Goal: Transaction & Acquisition: Purchase product/service

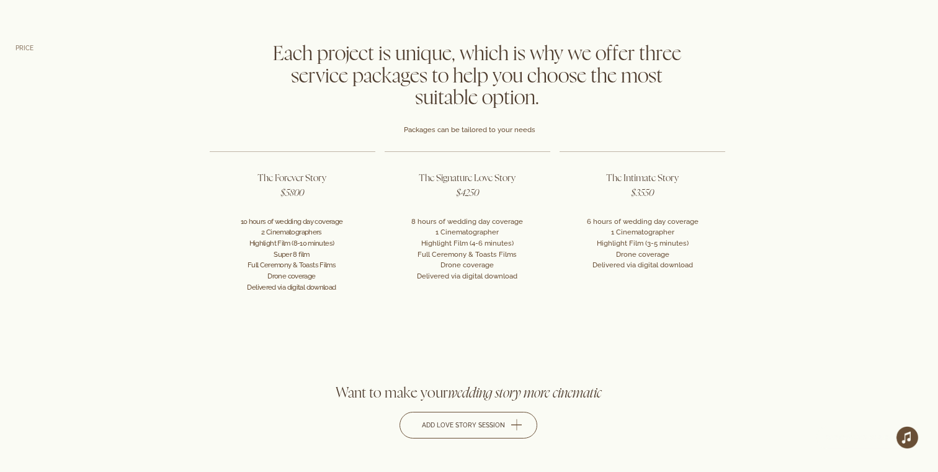
scroll to position [2353, 0]
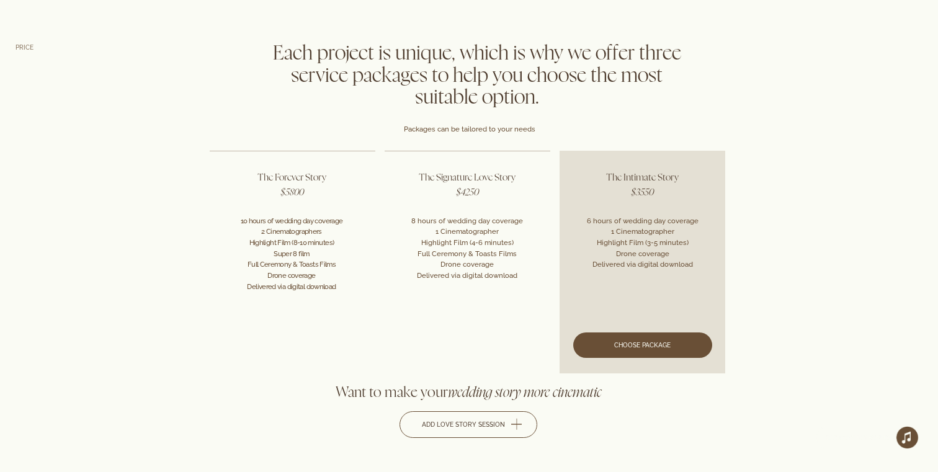
click at [685, 349] on link at bounding box center [642, 262] width 166 height 223
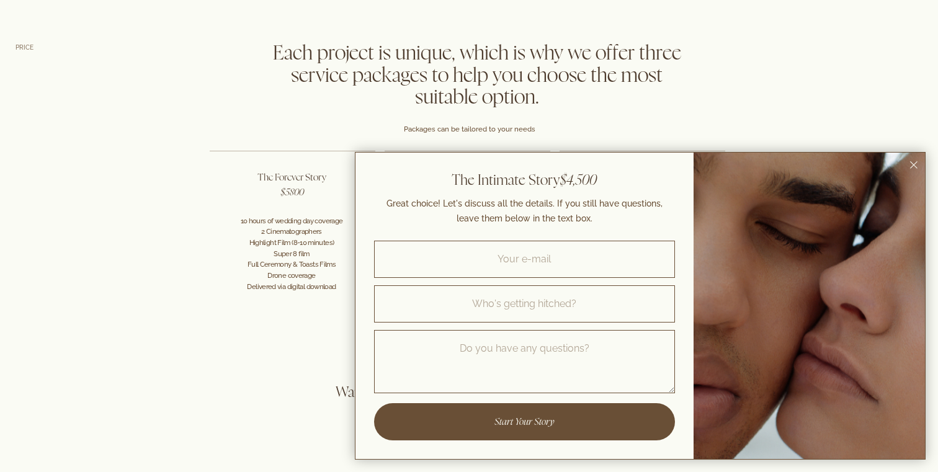
click at [839, 45] on div at bounding box center [469, 205] width 938 height 338
click at [917, 159] on button "Close dialog window" at bounding box center [913, 165] width 15 height 15
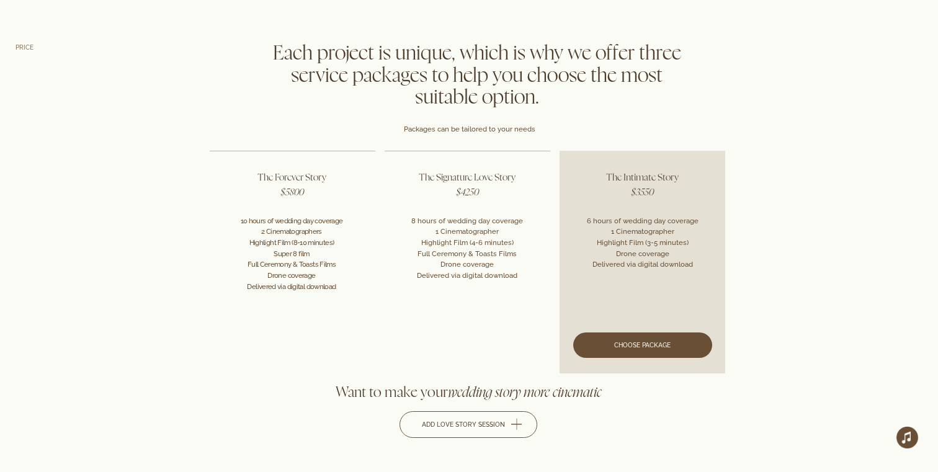
click at [665, 347] on link at bounding box center [642, 262] width 166 height 223
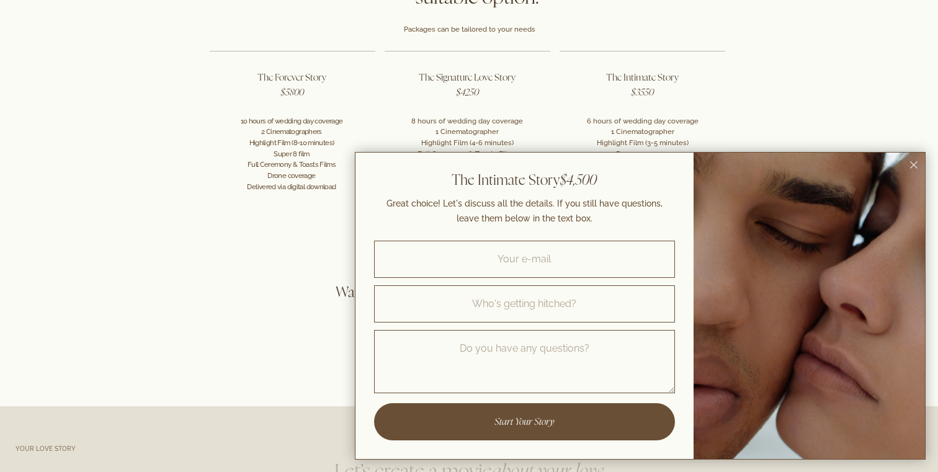
scroll to position [2458, 0]
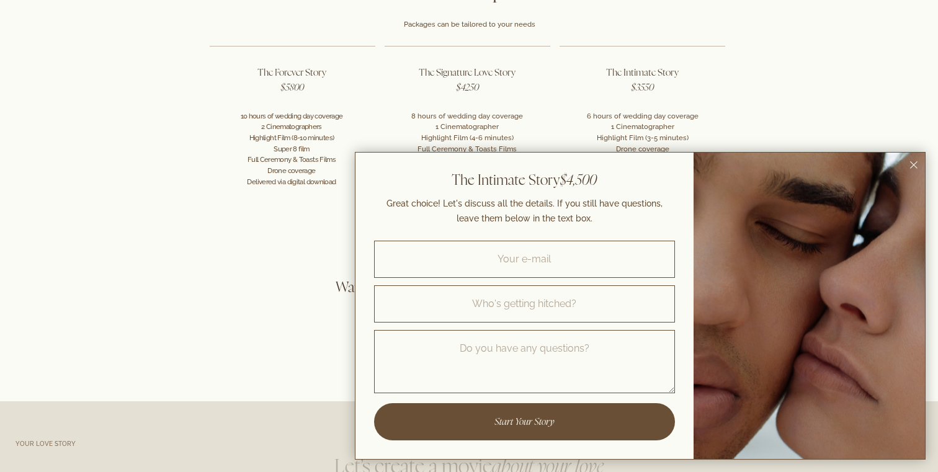
click at [911, 168] on button "Close dialog window" at bounding box center [913, 165] width 15 height 15
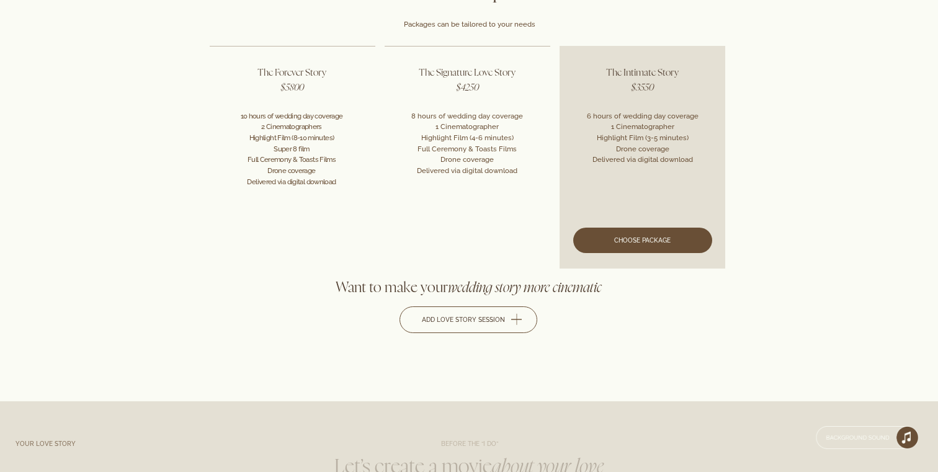
click at [691, 229] on link at bounding box center [642, 157] width 166 height 223
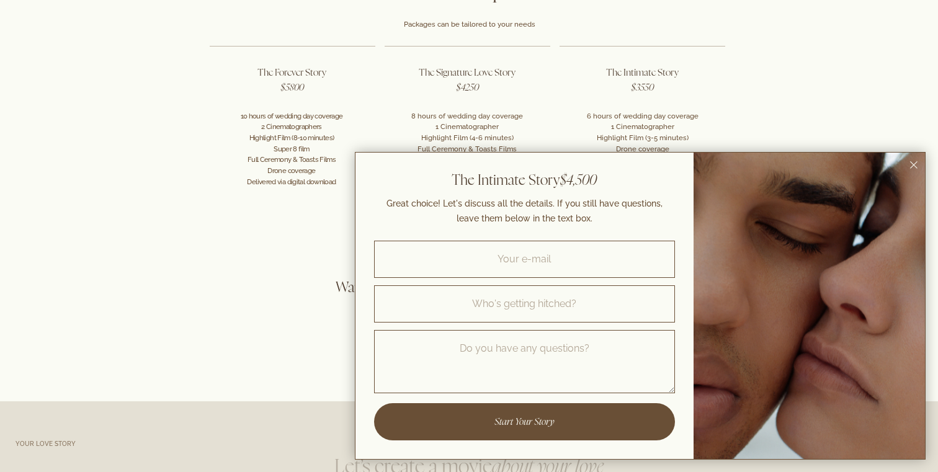
click at [782, 48] on div at bounding box center [469, 100] width 938 height 338
click at [922, 162] on div at bounding box center [808, 306] width 231 height 306
click at [911, 164] on icon "Close dialog window" at bounding box center [913, 164] width 7 height 7
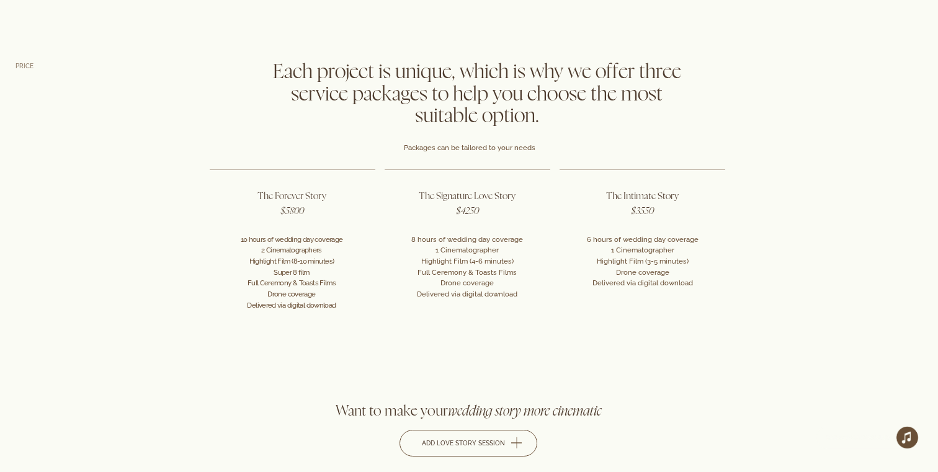
scroll to position [2374, 0]
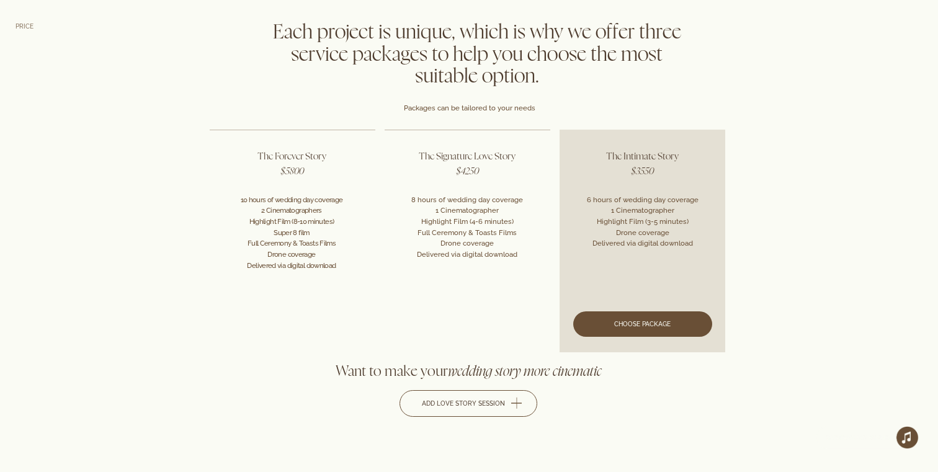
click at [671, 327] on link at bounding box center [642, 241] width 166 height 223
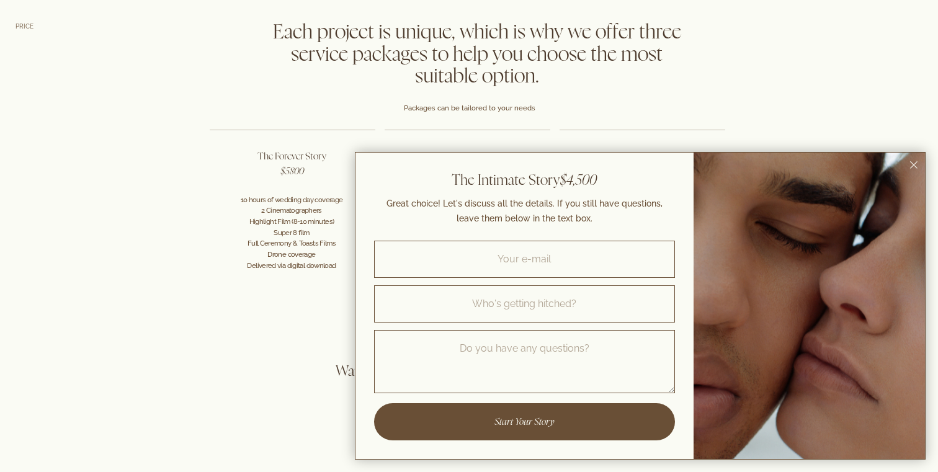
click at [656, 185] on div "The Intimate Story $4,500" at bounding box center [524, 180] width 301 height 19
click at [600, 267] on input "email" at bounding box center [524, 259] width 301 height 37
click at [915, 162] on rect "Close dialog window" at bounding box center [913, 164] width 7 height 7
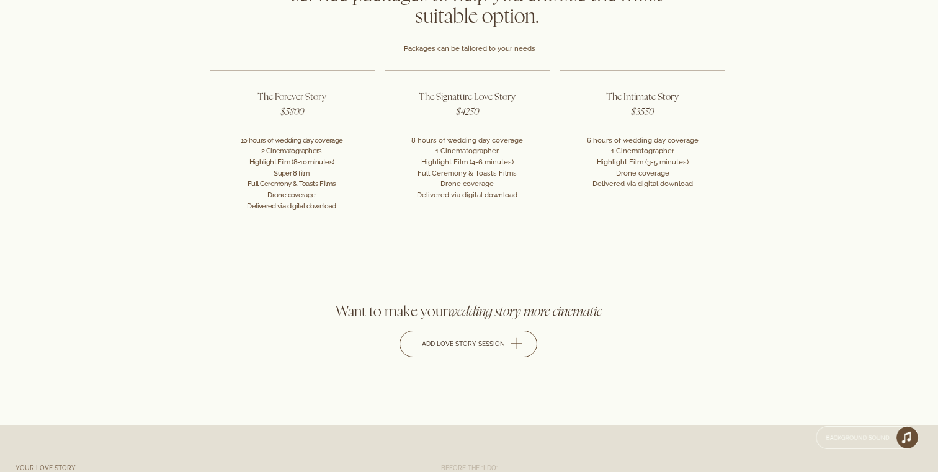
scroll to position [2439, 0]
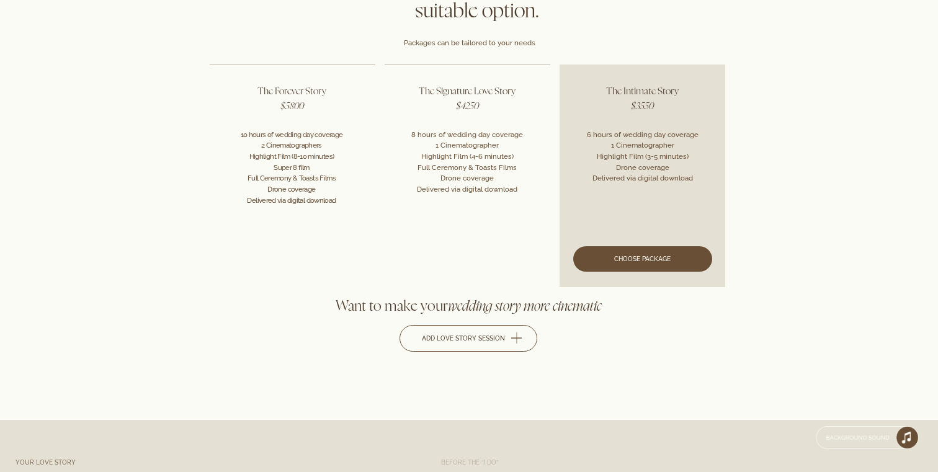
click at [616, 268] on link at bounding box center [642, 176] width 166 height 223
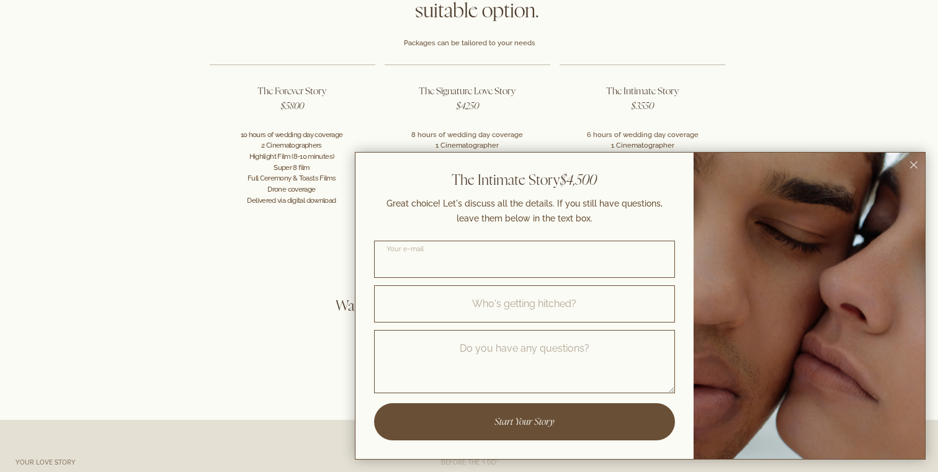
click at [626, 243] on input "email" at bounding box center [524, 259] width 301 height 37
click at [917, 164] on button "Close dialog window" at bounding box center [913, 165] width 15 height 15
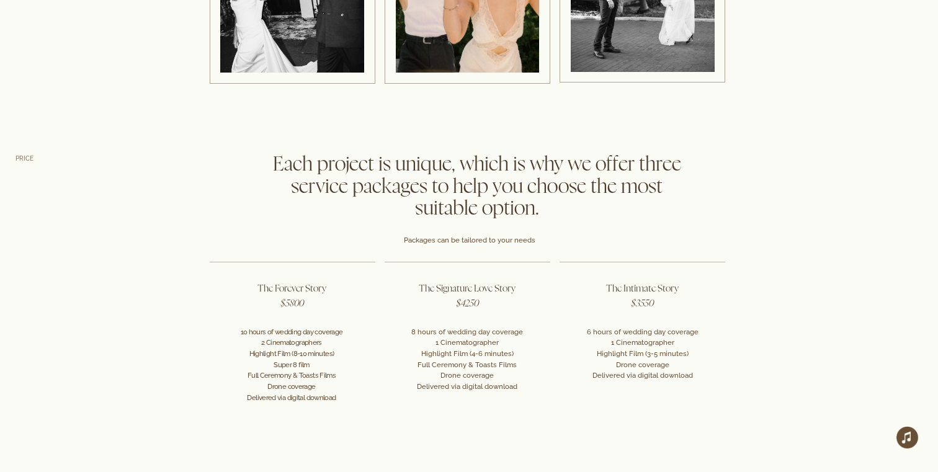
scroll to position [2258, 0]
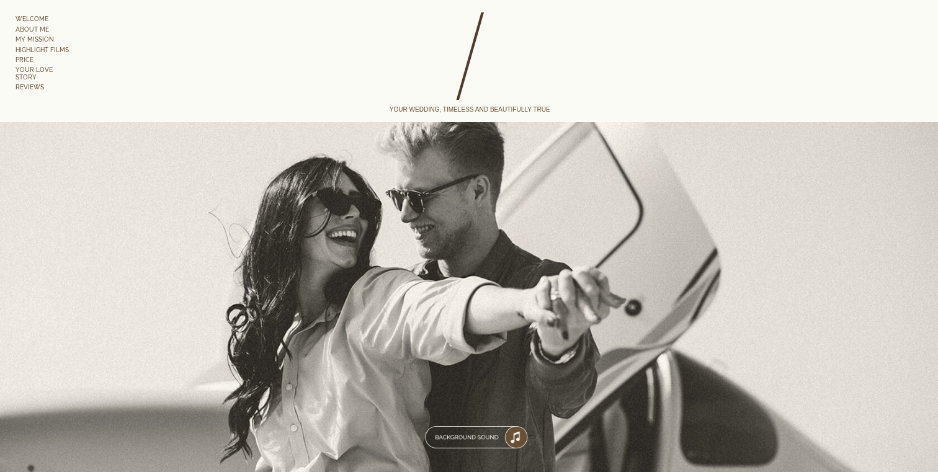
click at [55, 50] on link "Highlight films" at bounding box center [46, 50] width 61 height 8
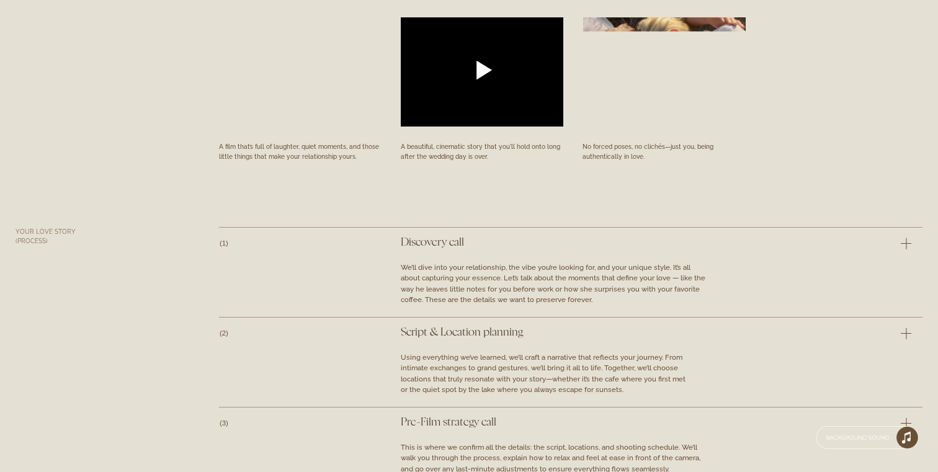
scroll to position [3330, 0]
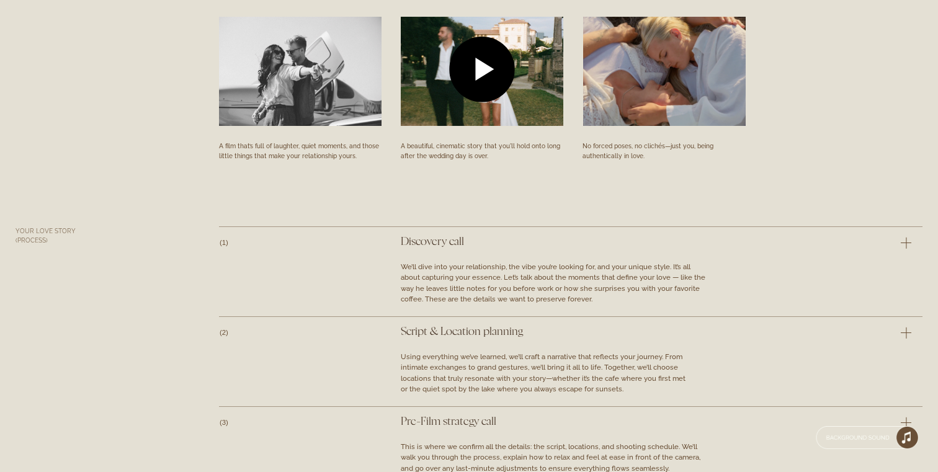
click at [495, 75] on circle at bounding box center [482, 70] width 66 height 66
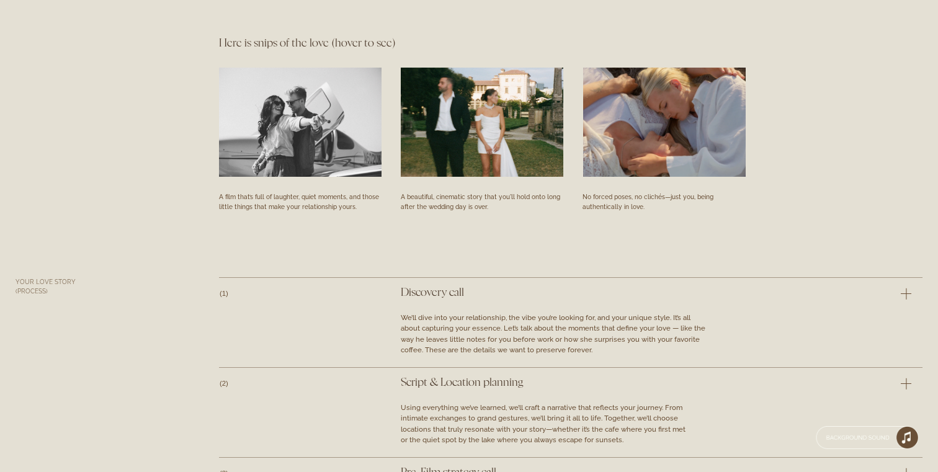
scroll to position [3251, 0]
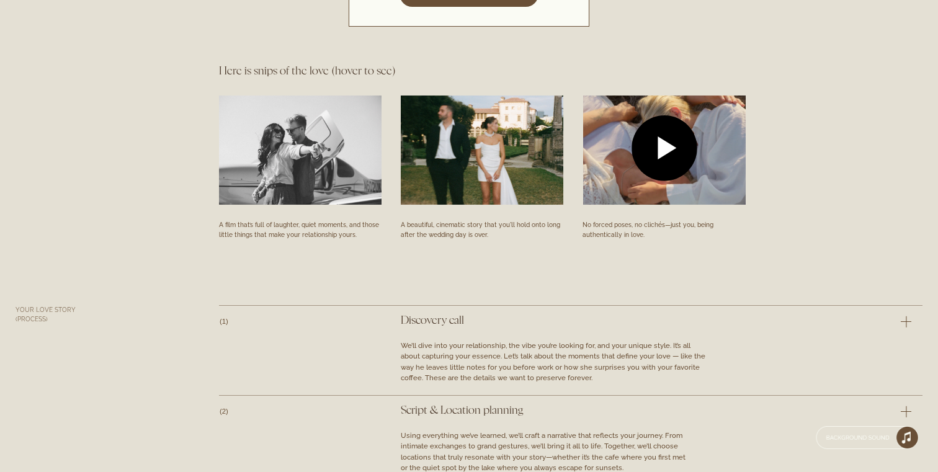
click at [677, 156] on circle at bounding box center [664, 148] width 66 height 66
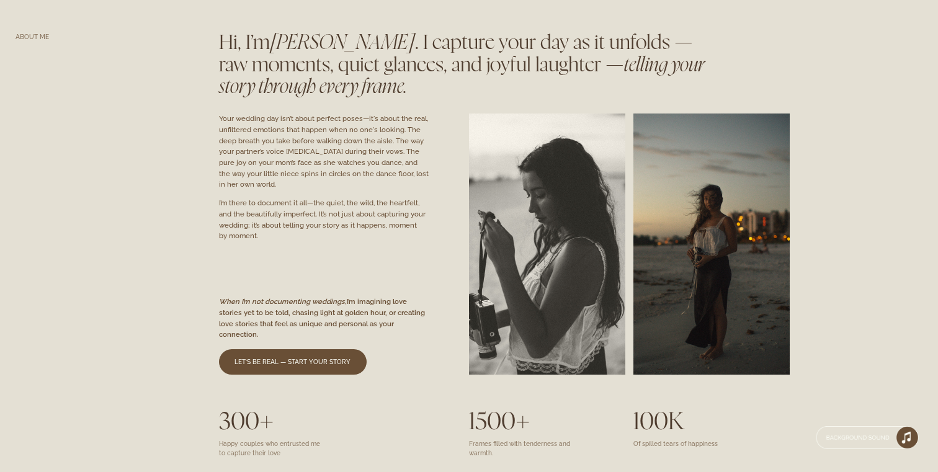
scroll to position [850, 0]
